Goal: Task Accomplishment & Management: Manage account settings

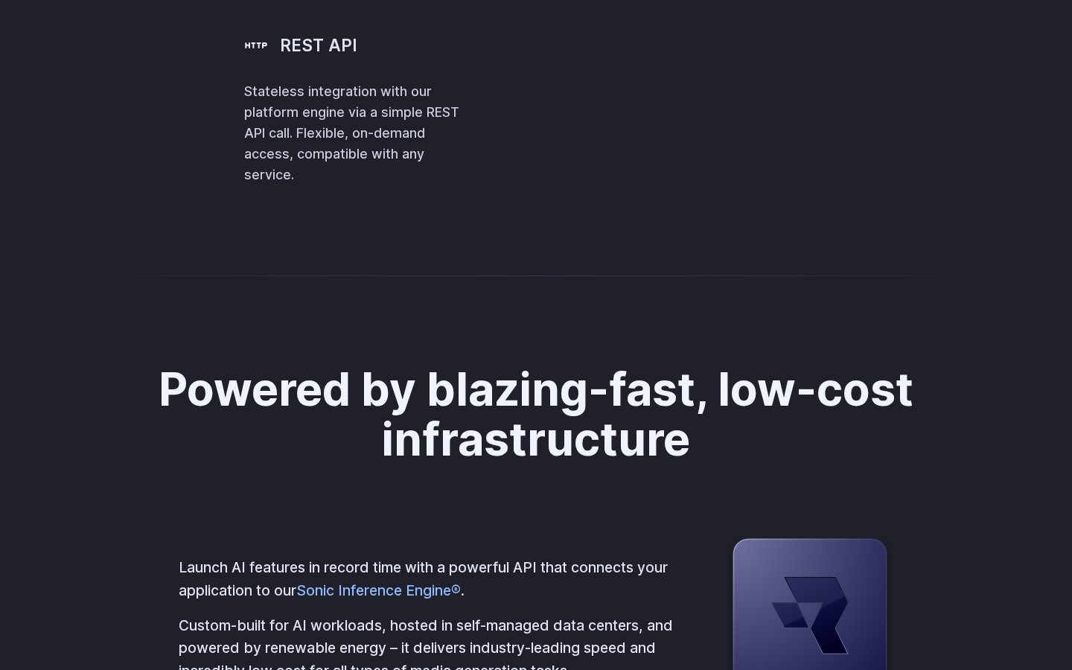
scroll to position [3590, 0]
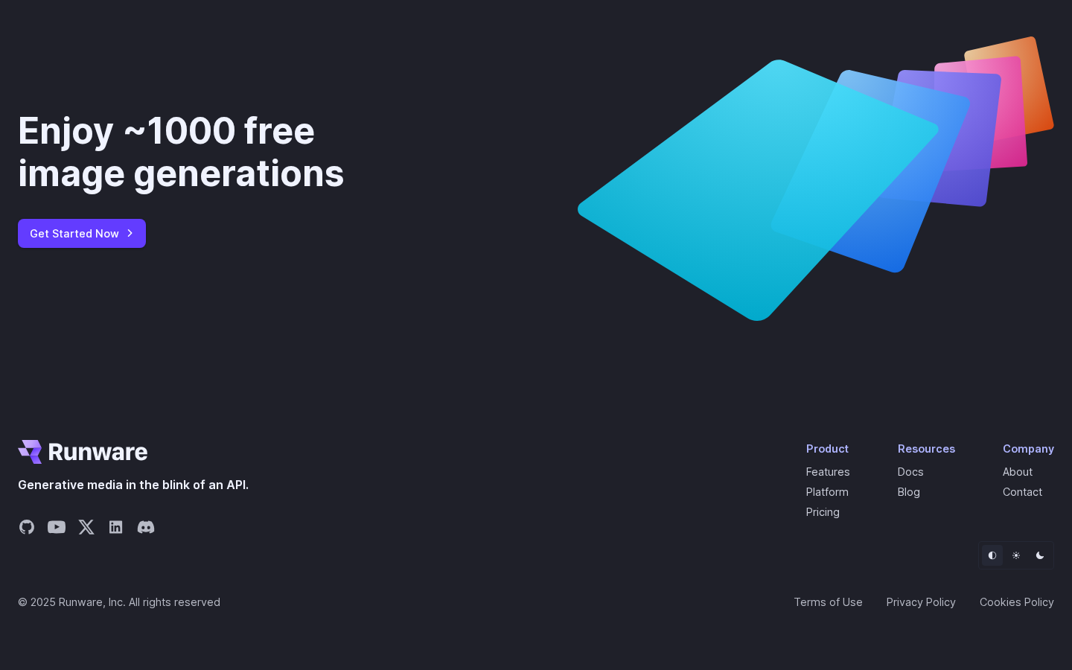
scroll to position [5622, 0]
click at [824, 510] on link "Pricing" at bounding box center [822, 511] width 33 height 13
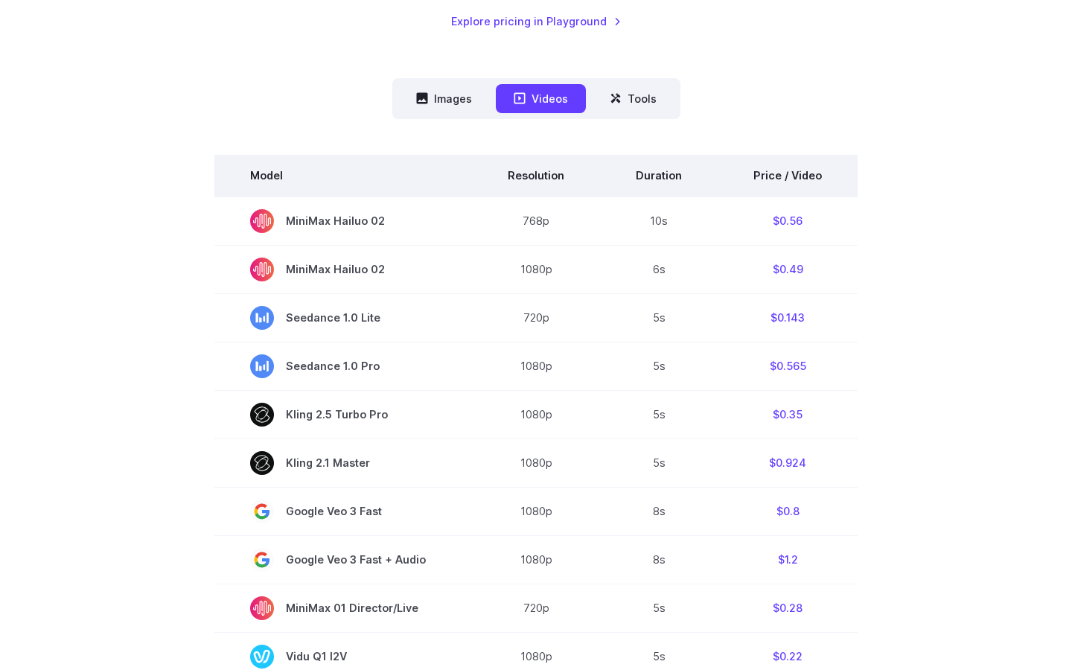
scroll to position [337, 0]
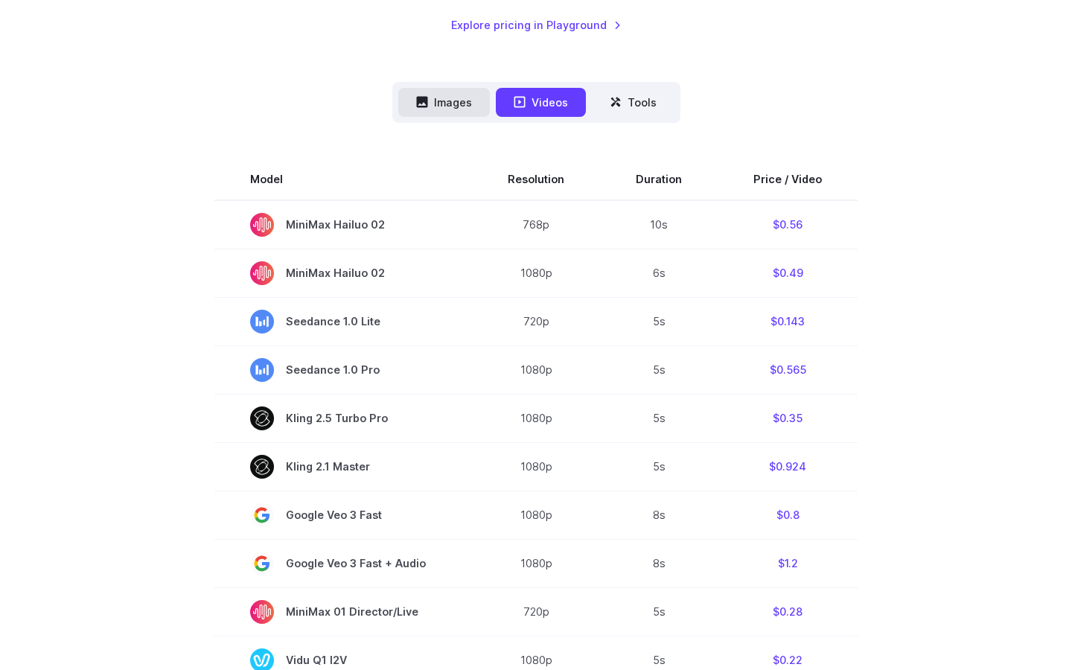
click at [435, 94] on button "Images" at bounding box center [444, 102] width 92 height 29
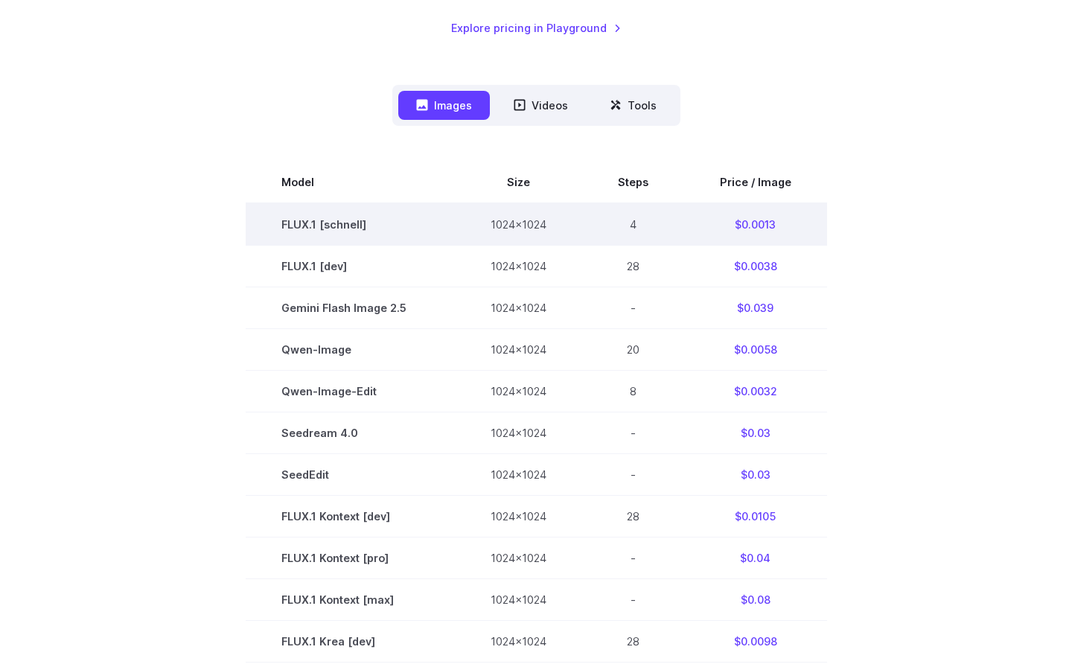
scroll to position [305, 0]
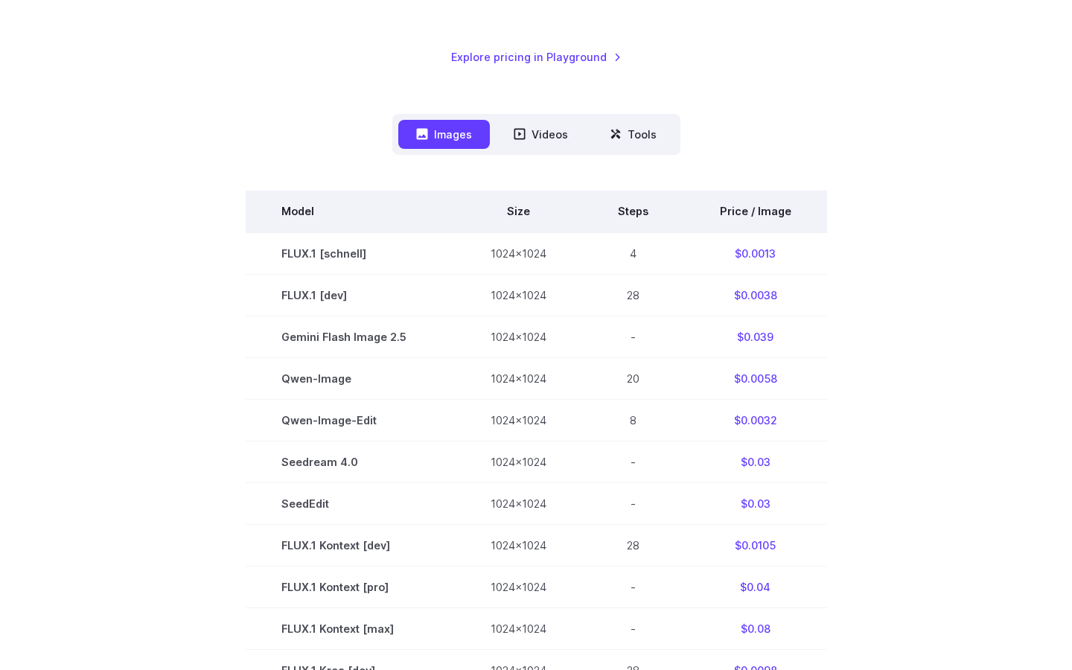
click at [753, 211] on th "Price / Image" at bounding box center [755, 212] width 143 height 42
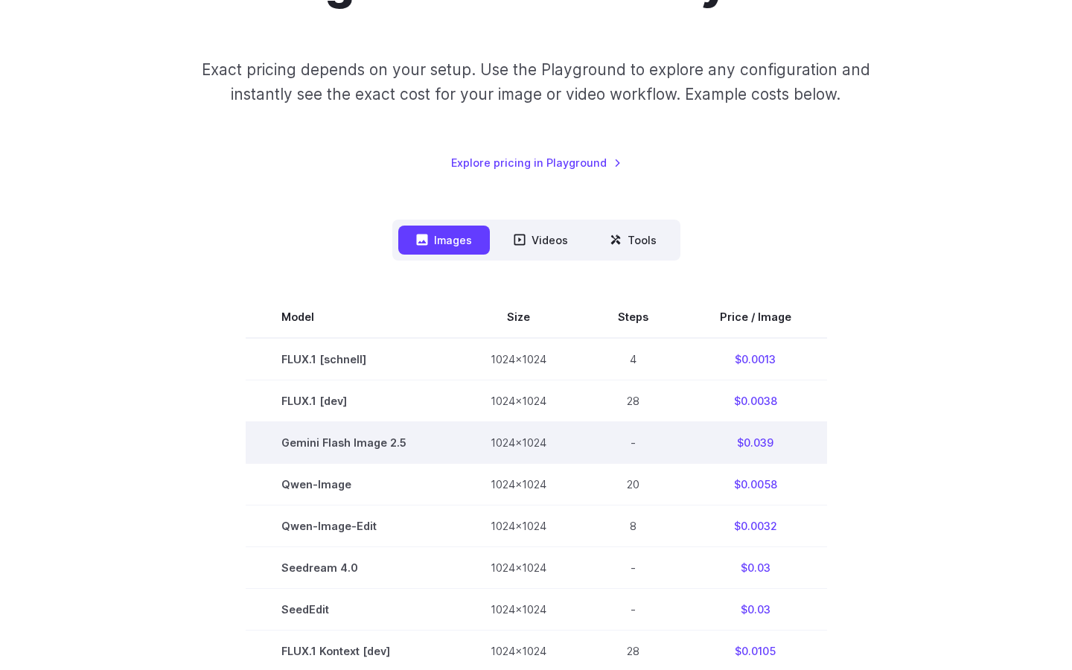
scroll to position [199, 0]
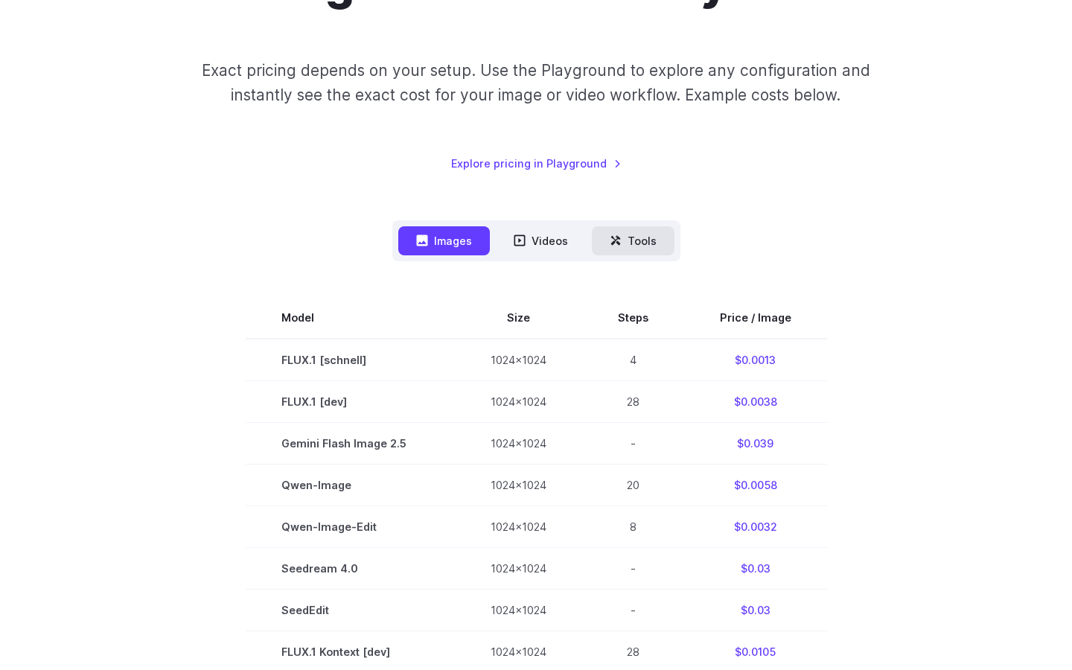
click at [644, 247] on button "Tools" at bounding box center [633, 240] width 83 height 29
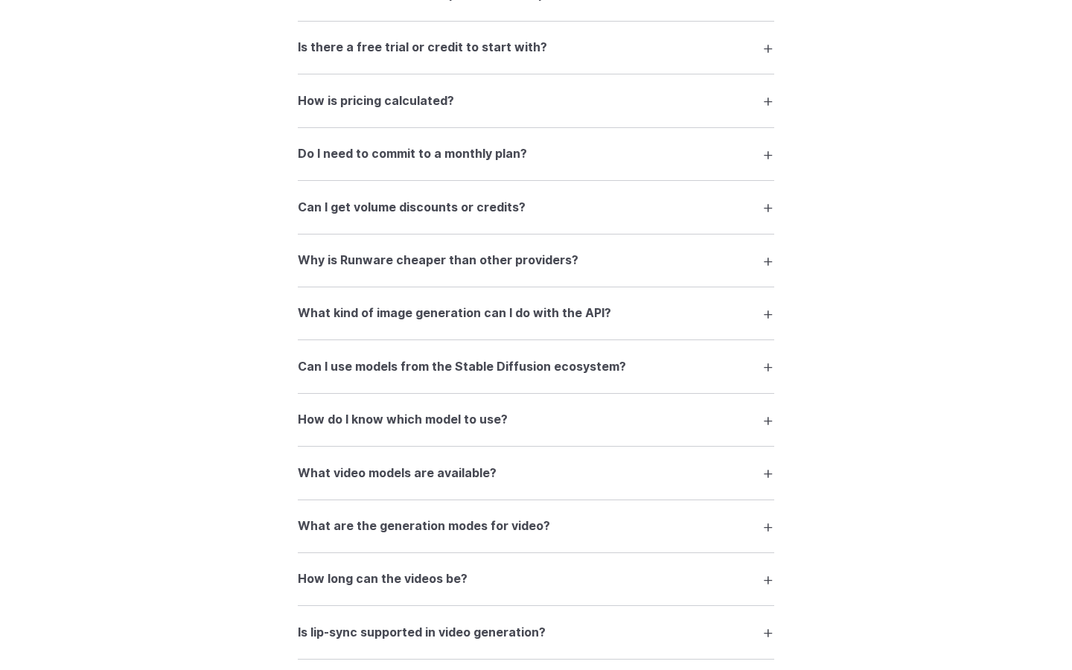
scroll to position [1221, 0]
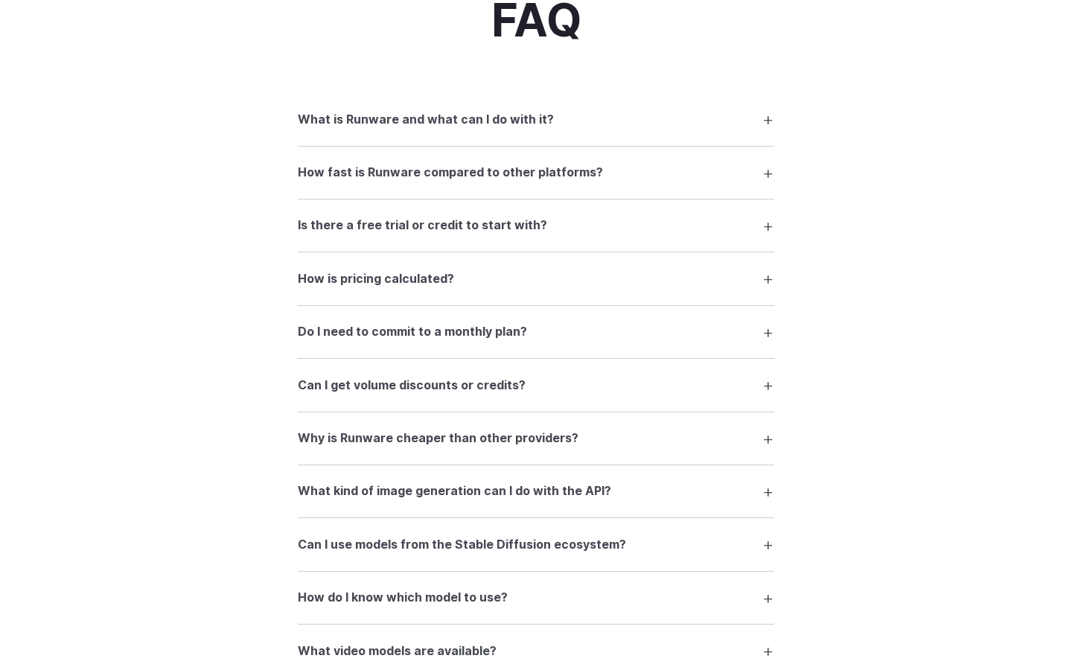
click at [593, 230] on summary "Is there a free trial or credit to start with?" at bounding box center [536, 225] width 476 height 28
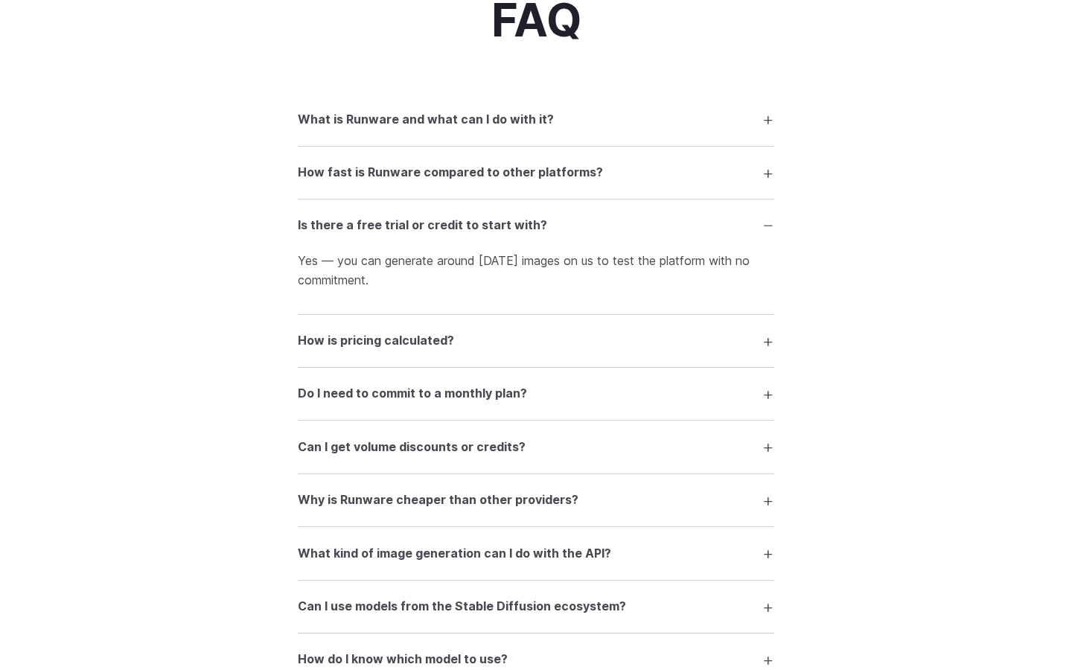
click at [593, 230] on summary "Is there a free trial or credit to start with?" at bounding box center [536, 225] width 476 height 28
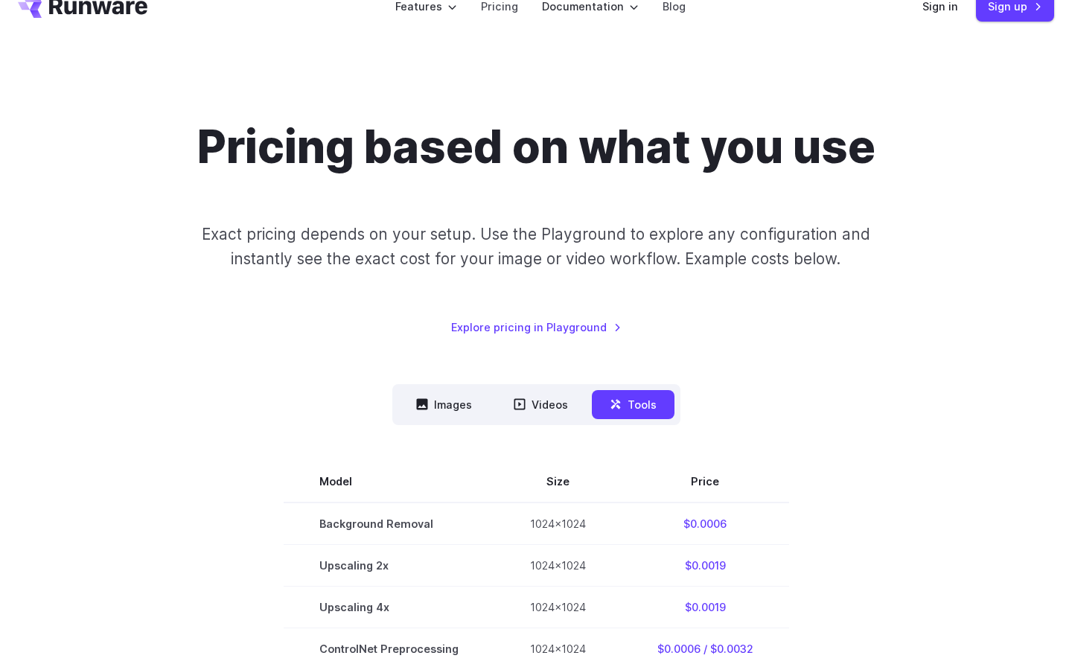
scroll to position [0, 0]
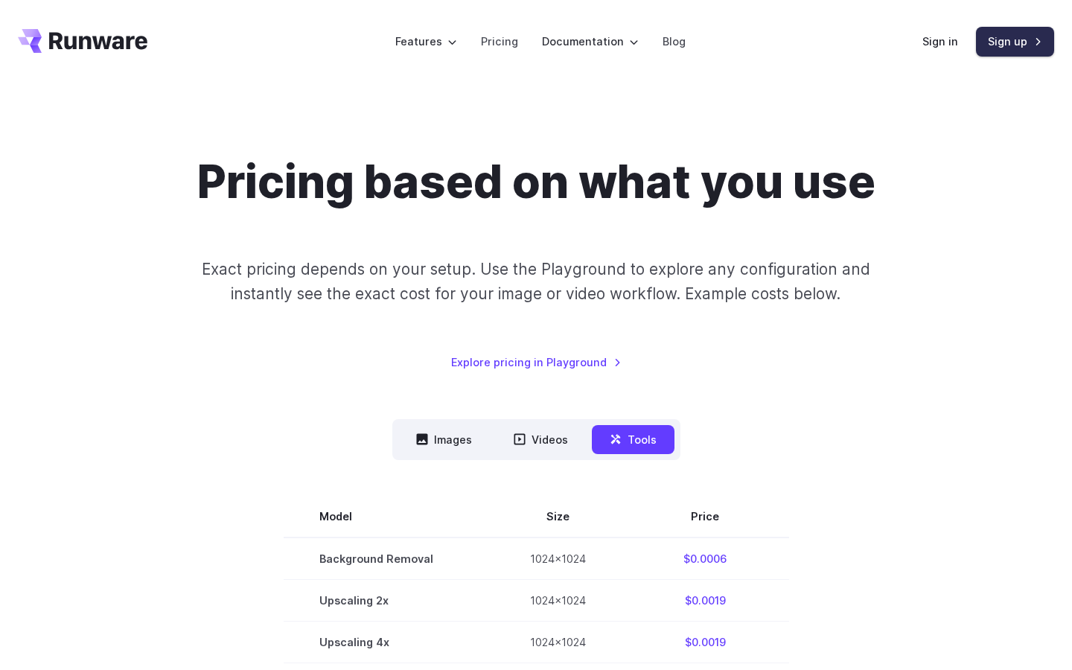
click at [977, 39] on link "Sign up" at bounding box center [1015, 41] width 78 height 29
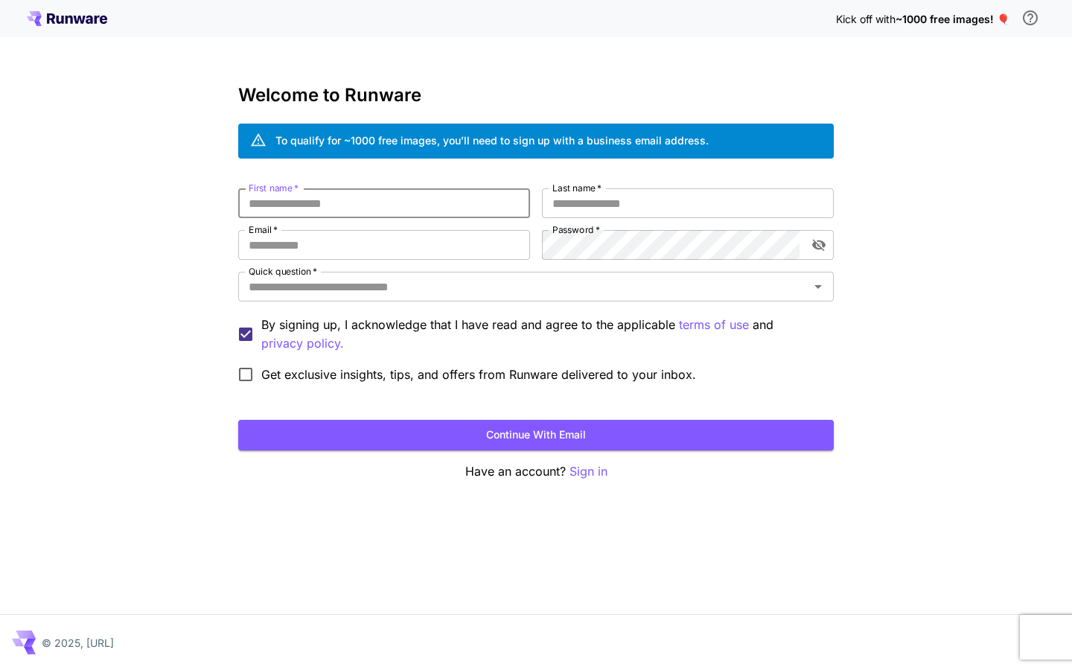
click at [499, 201] on input "First name   *" at bounding box center [384, 203] width 292 height 30
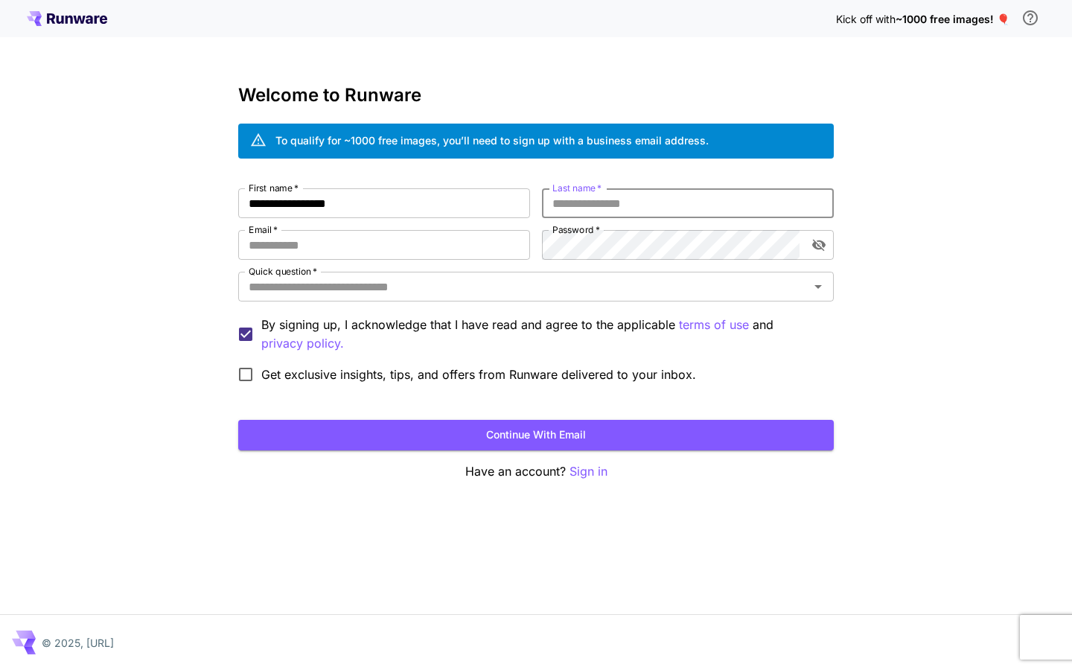
click at [663, 195] on input "Last name   *" at bounding box center [688, 203] width 292 height 30
drag, startPoint x: 284, startPoint y: 205, endPoint x: 389, endPoint y: 203, distance: 105.0
click at [389, 203] on input "**********" at bounding box center [384, 203] width 292 height 30
type input "*****"
click at [608, 197] on input "Last name   *" at bounding box center [688, 203] width 292 height 30
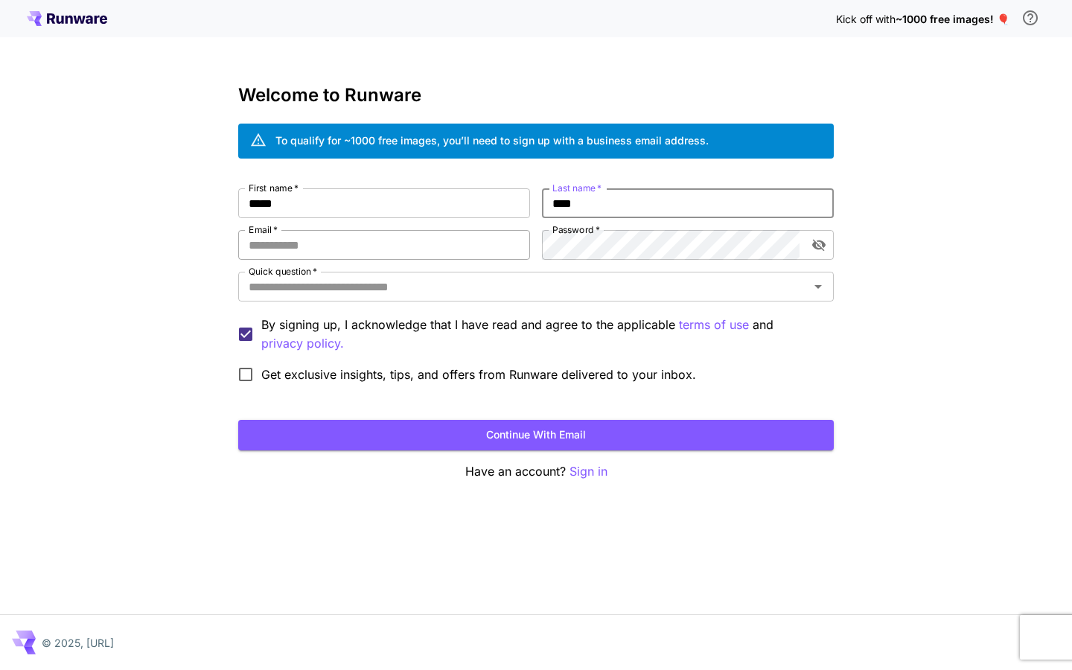
type input "****"
click at [357, 248] on input "Email   *" at bounding box center [384, 245] width 292 height 30
type input "**********"
click at [579, 234] on label "Password   *" at bounding box center [576, 229] width 48 height 13
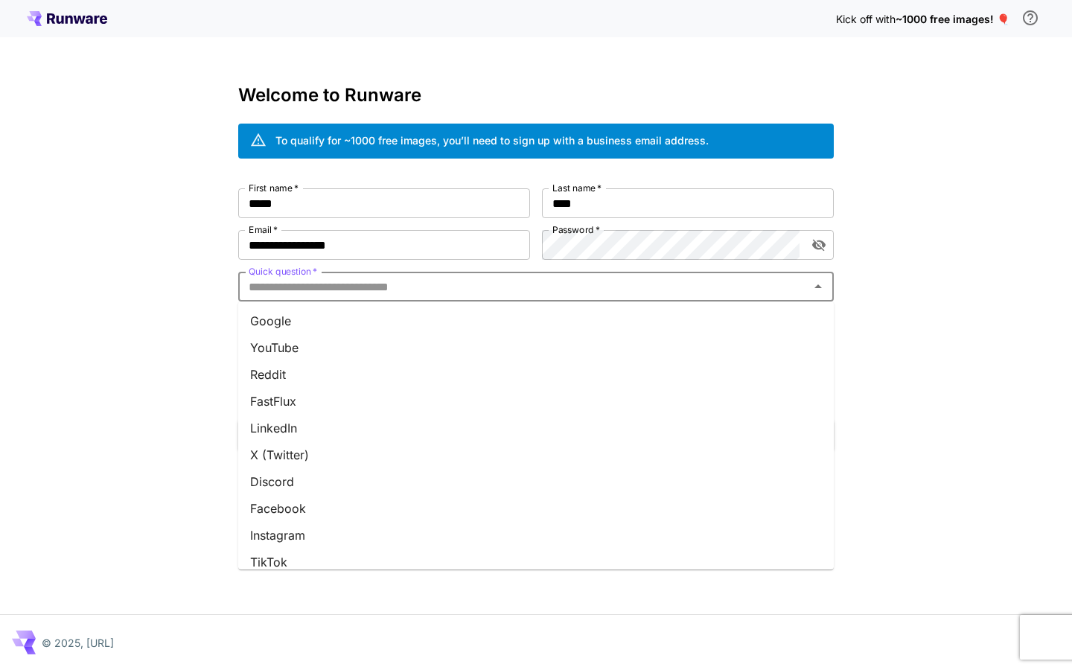
click at [435, 284] on input "Quick question   *" at bounding box center [524, 286] width 562 height 21
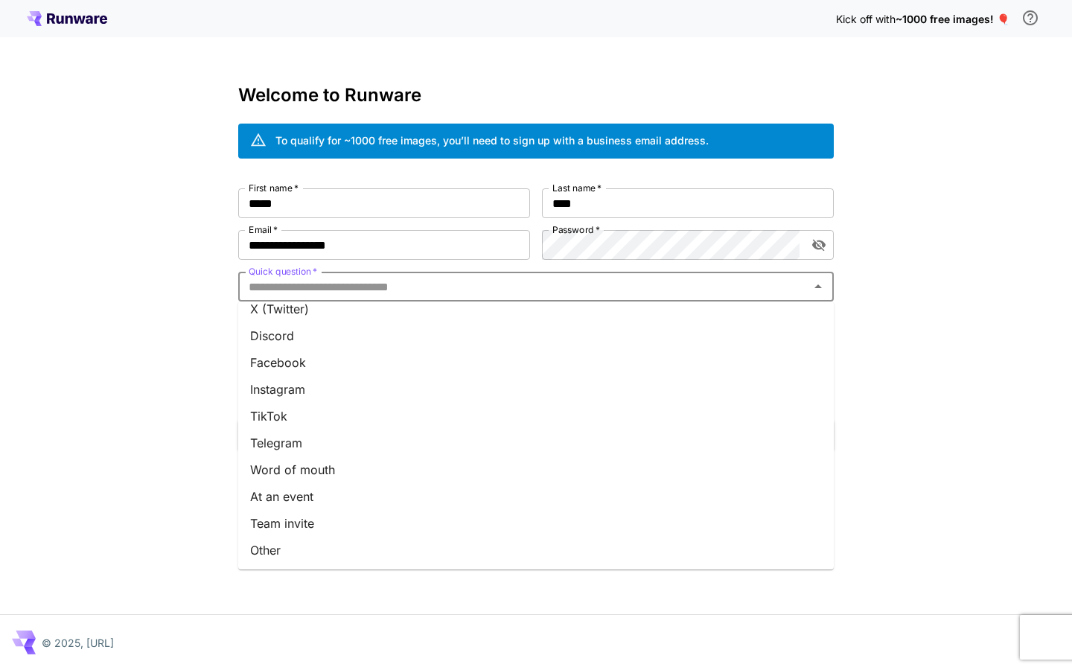
click at [364, 563] on li "Other" at bounding box center [535, 550] width 595 height 27
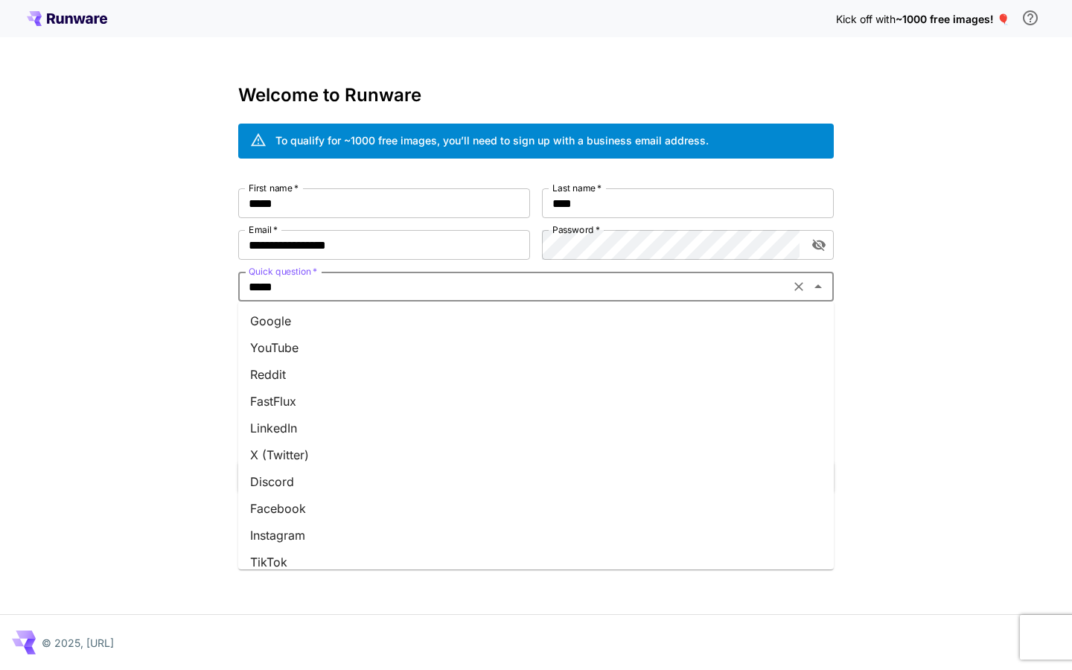
click at [403, 286] on input "*****" at bounding box center [514, 286] width 543 height 21
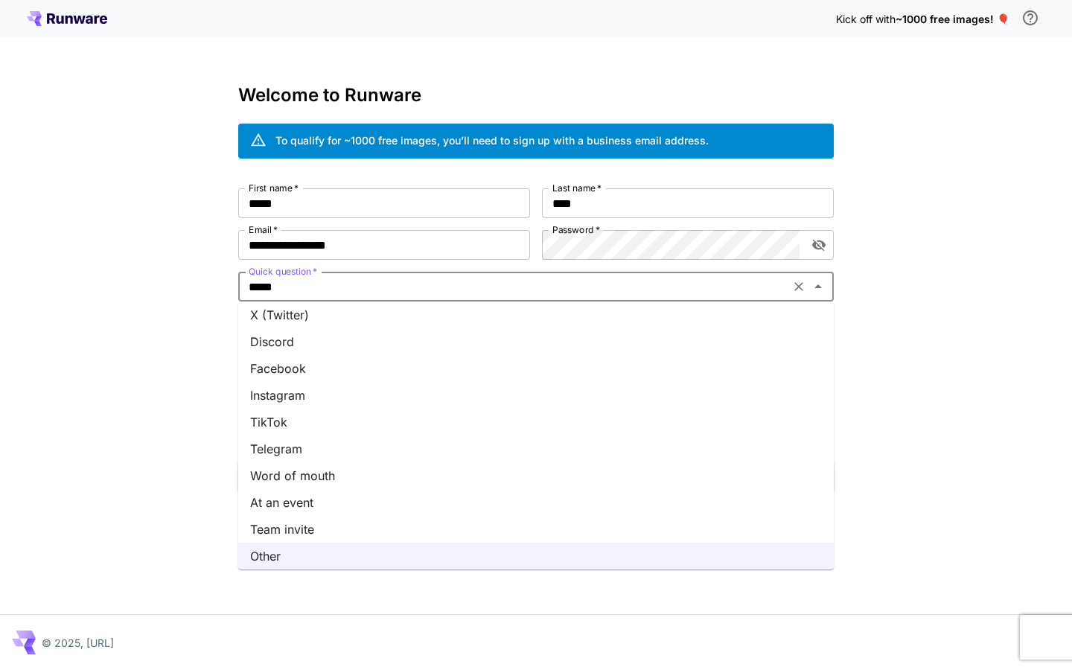
scroll to position [0, 0]
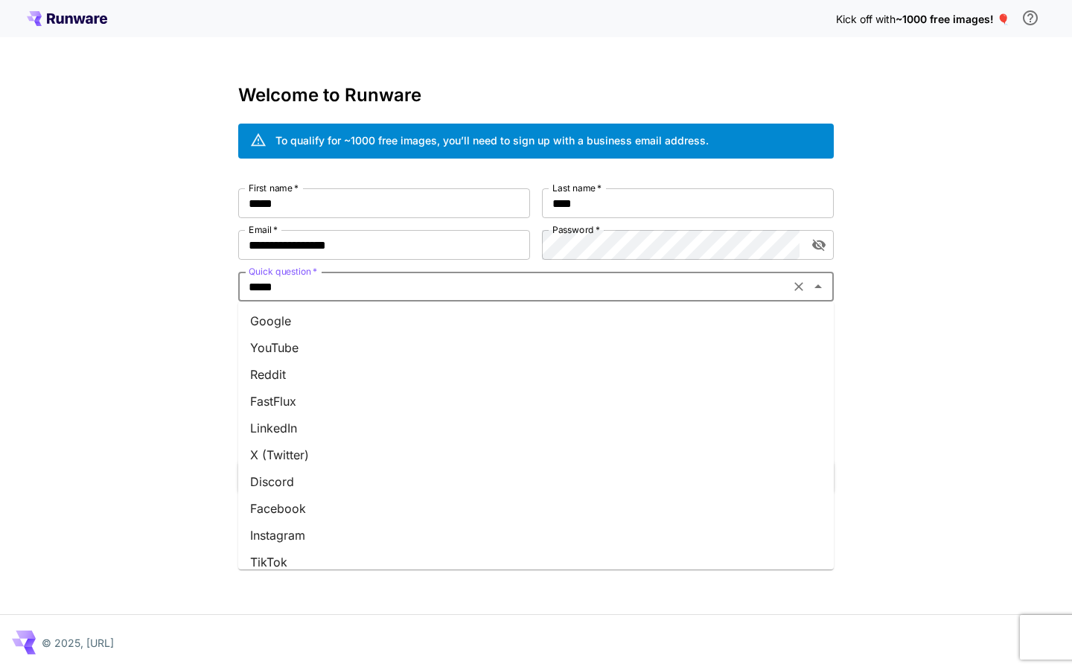
click at [371, 372] on li "Reddit" at bounding box center [535, 374] width 595 height 27
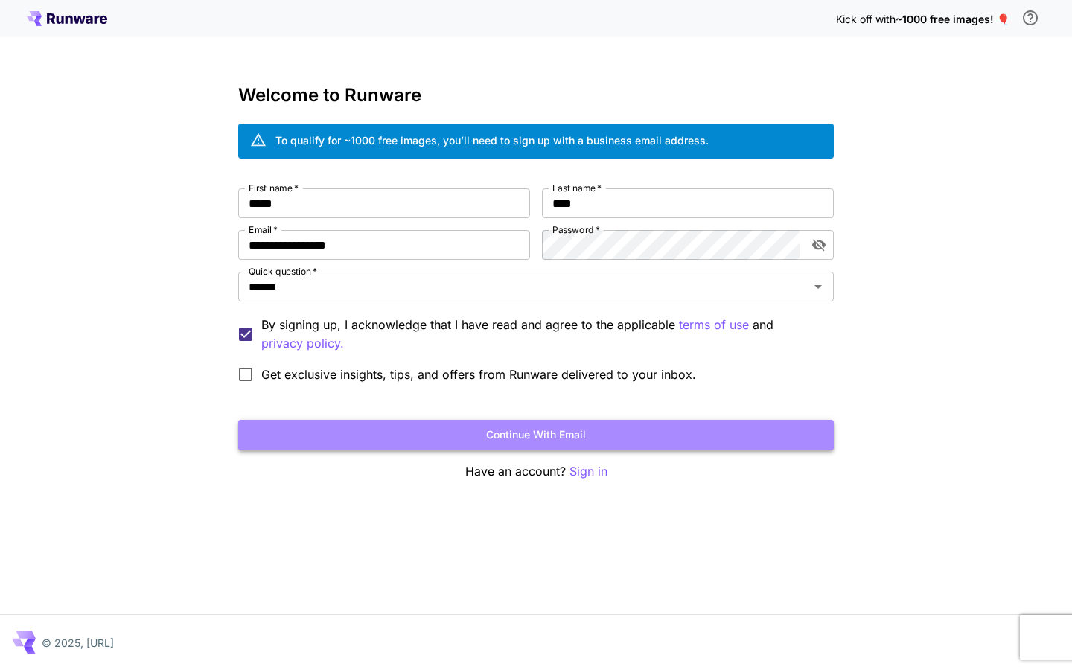
click at [383, 433] on button "Continue with email" at bounding box center [535, 435] width 595 height 31
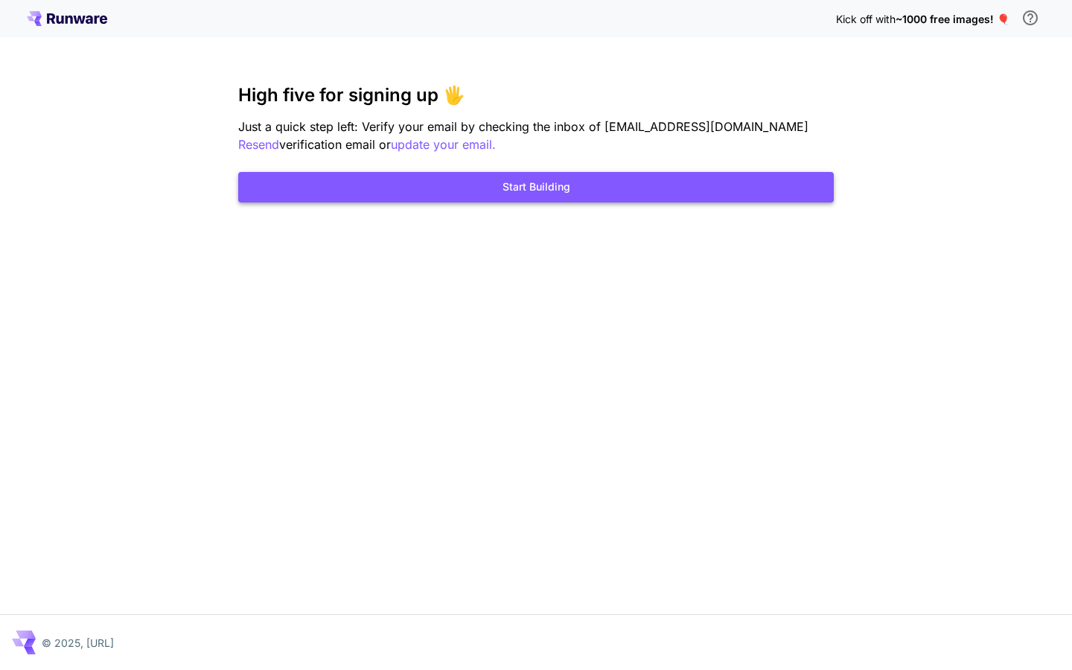
click at [651, 186] on button "Start Building" at bounding box center [535, 187] width 595 height 31
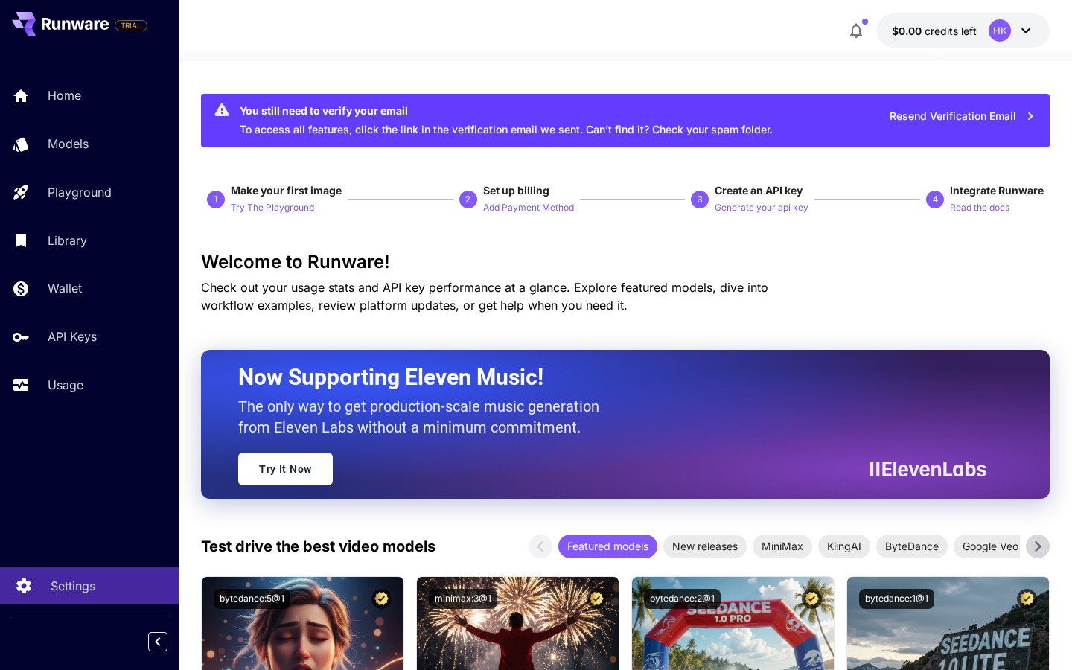
click at [73, 594] on link "Settings" at bounding box center [89, 585] width 179 height 36
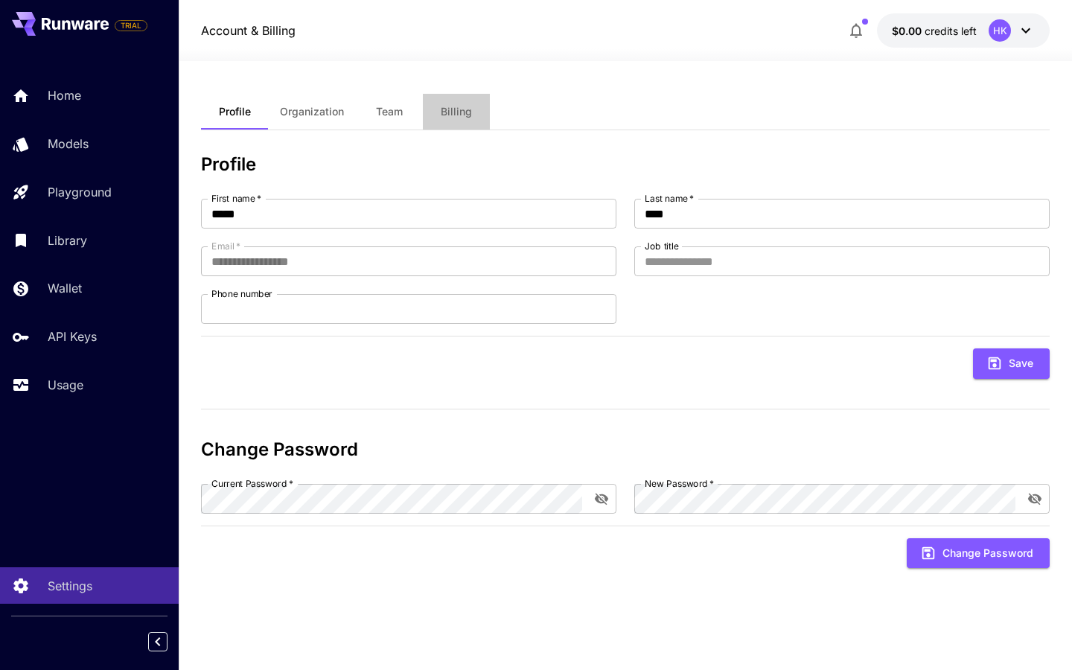
click at [455, 118] on span "Billing" at bounding box center [456, 111] width 31 height 13
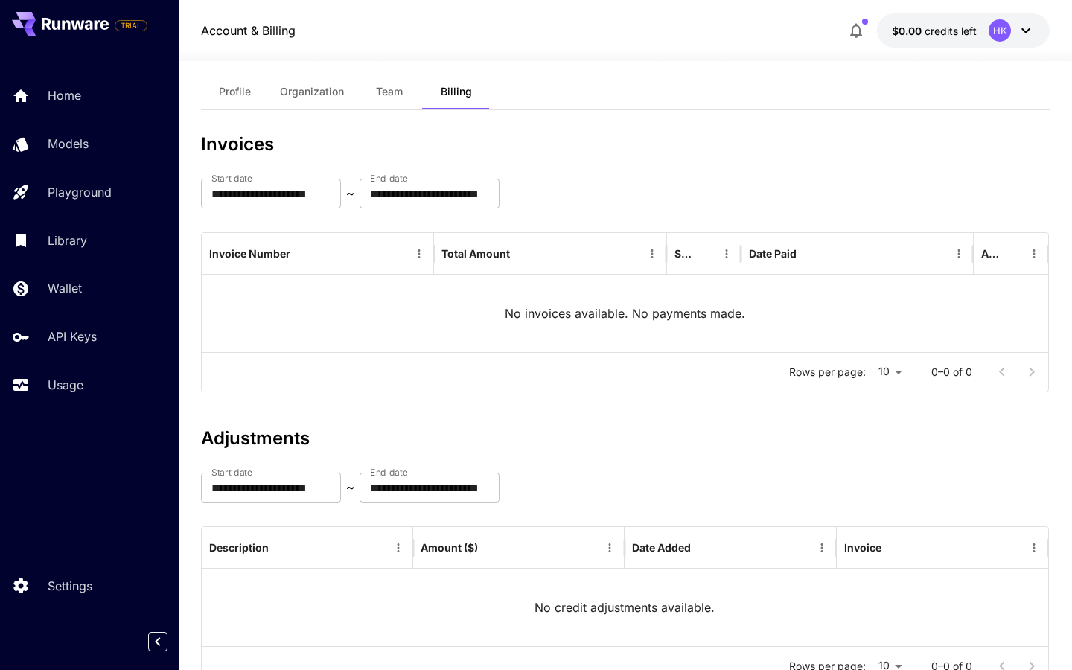
scroll to position [21, 0]
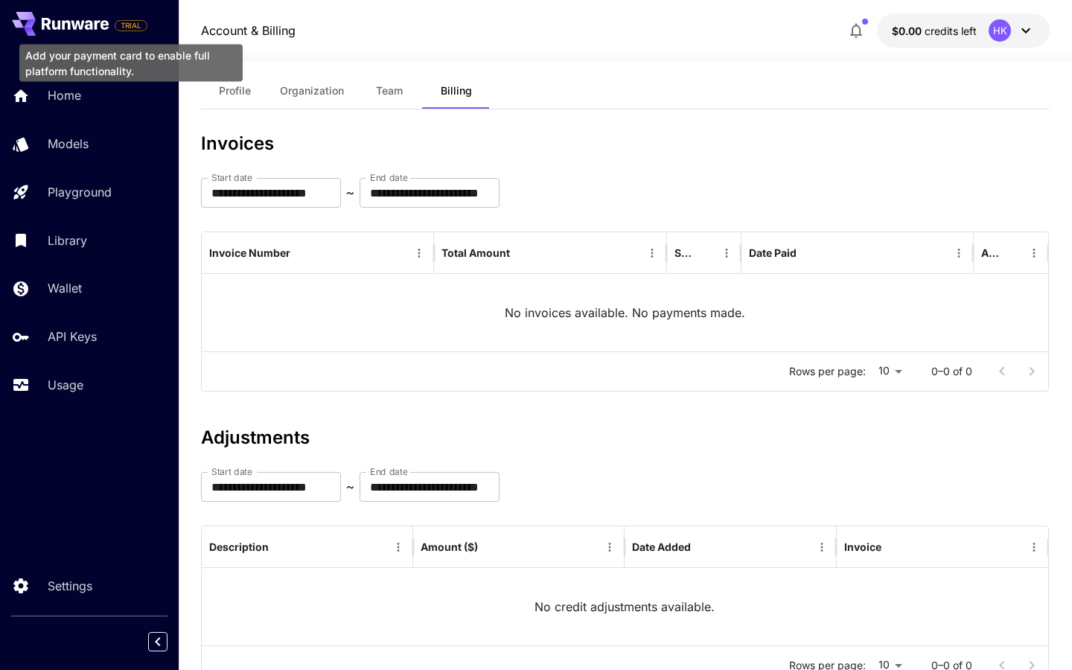
click at [133, 28] on span "TRIAL" at bounding box center [130, 25] width 31 height 11
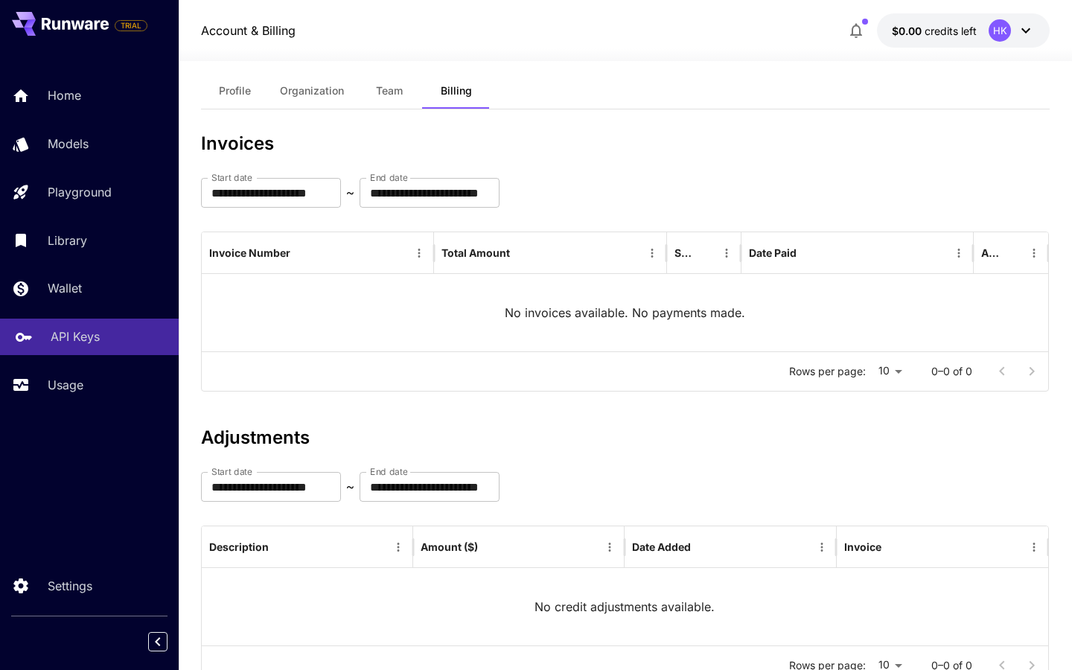
click at [141, 351] on link "API Keys" at bounding box center [89, 337] width 179 height 36
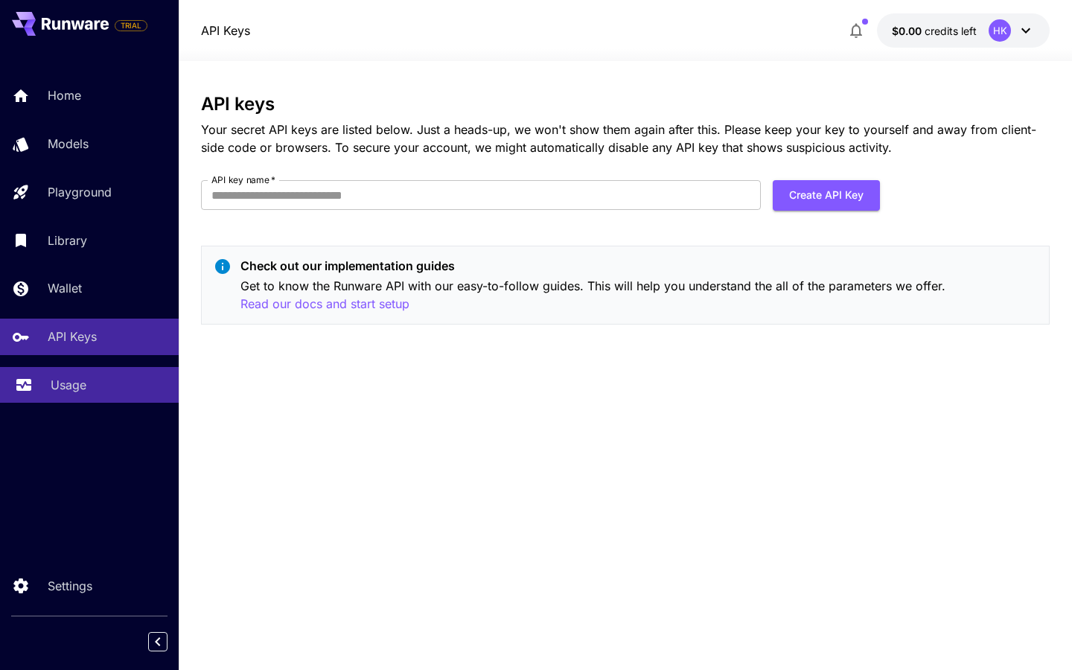
click at [127, 377] on link "Usage" at bounding box center [89, 385] width 179 height 36
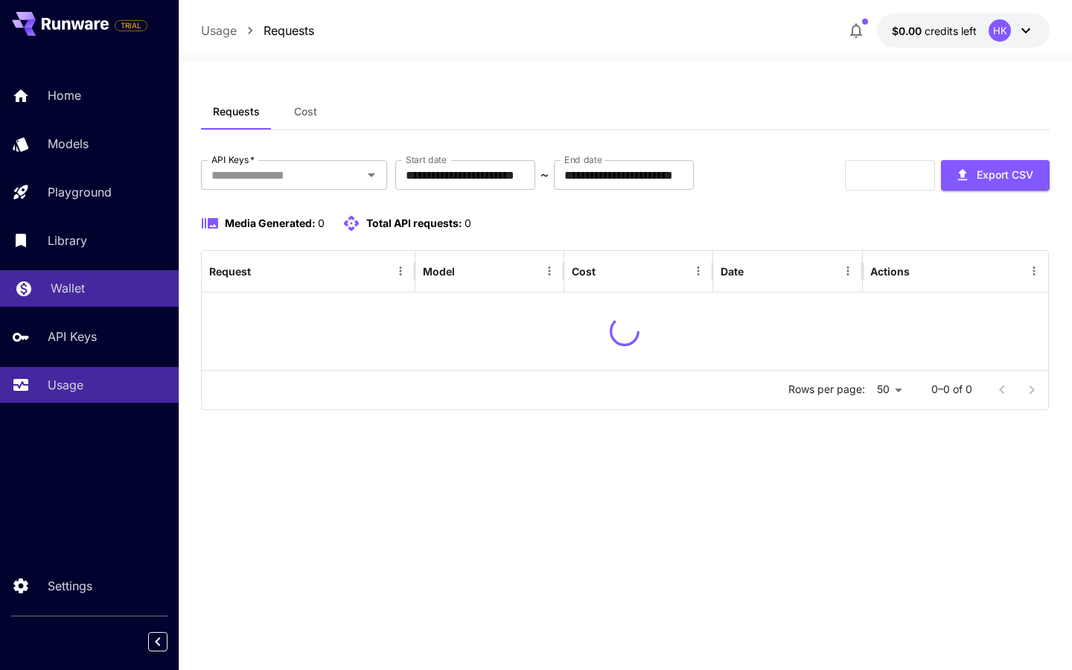
click at [130, 291] on div "Wallet" at bounding box center [109, 288] width 116 height 18
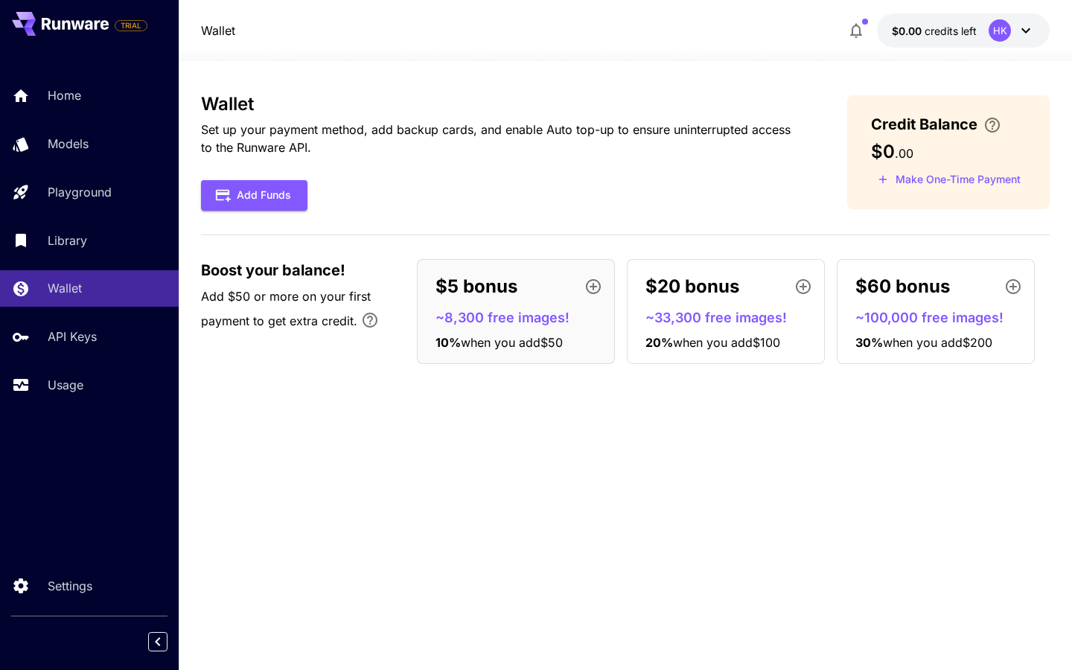
click at [349, 389] on div "Wallet Set up your payment method, add backup cards, and enable Auto top-up to …" at bounding box center [625, 365] width 849 height 543
